Goal: Task Accomplishment & Management: Use online tool/utility

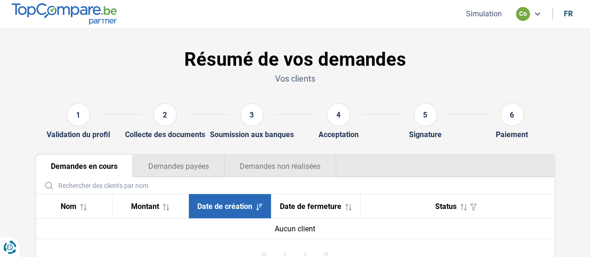
click at [332, 162] on button "Demandes non réalisées" at bounding box center [280, 166] width 112 height 22
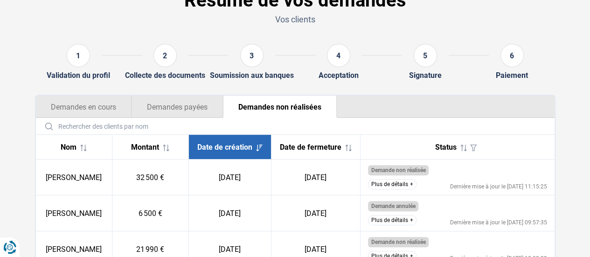
scroll to position [93, 0]
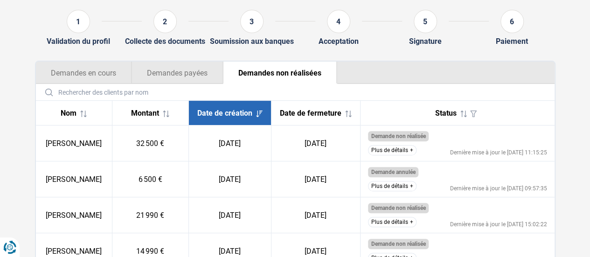
click at [184, 66] on button "Demandes payées" at bounding box center [176, 73] width 91 height 22
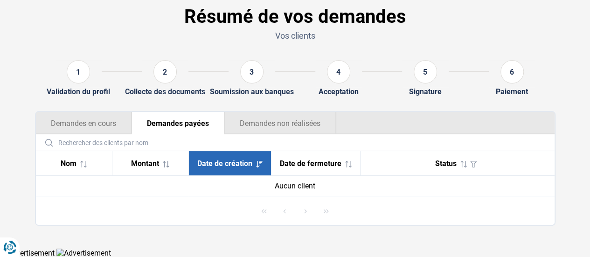
click at [267, 137] on input "text" at bounding box center [295, 142] width 511 height 16
click at [278, 124] on button "Demandes non réalisées" at bounding box center [280, 123] width 112 height 22
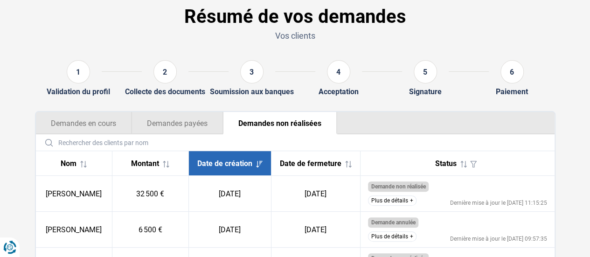
click at [407, 206] on button "Plus de détails" at bounding box center [392, 200] width 48 height 10
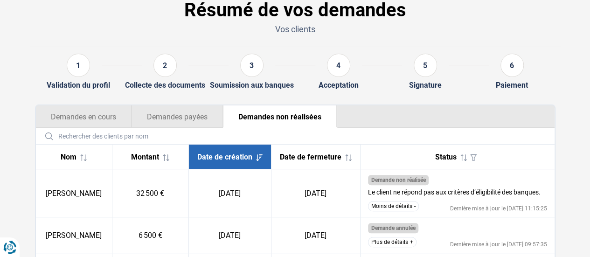
scroll to position [136, 0]
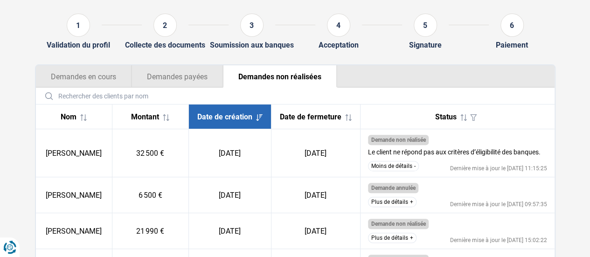
click at [100, 89] on input "text" at bounding box center [295, 96] width 511 height 16
click at [113, 74] on button "Demandes en cours" at bounding box center [84, 76] width 96 height 22
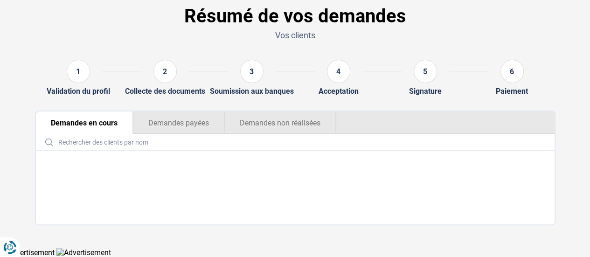
scroll to position [43, 0]
